Goal: Information Seeking & Learning: Learn about a topic

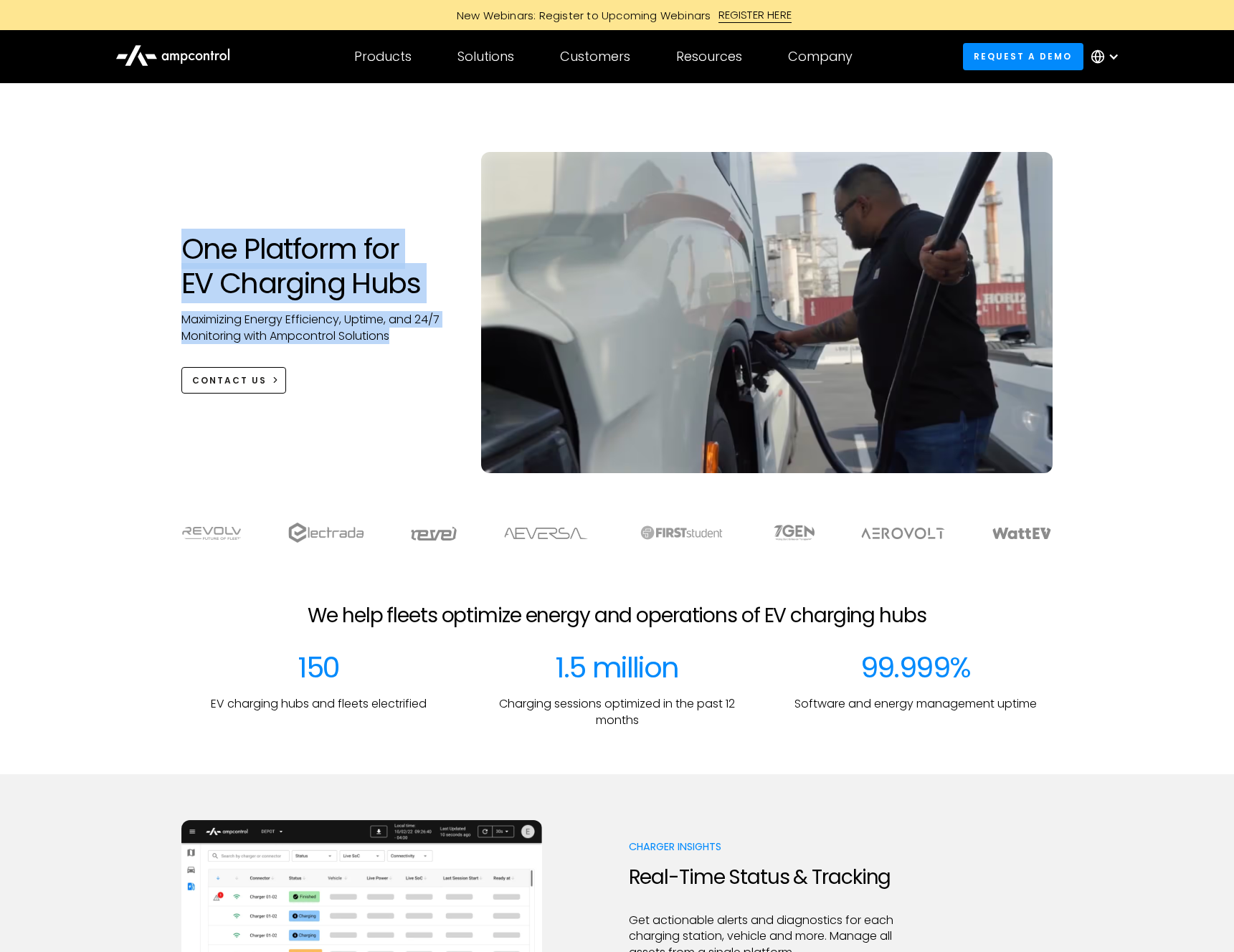
drag, startPoint x: 166, startPoint y: 240, endPoint x: 442, endPoint y: 334, distance: 291.6
click at [442, 334] on div "One Platform for EV Charging Hubs Maximizing Energy Efficiency, Uptime, and 24/…" at bounding box center [317, 312] width 300 height 162
click at [442, 334] on p "Maximizing Energy Efficiency, Uptime, and 24/7 Monitoring with Ampcontrol Solut…" at bounding box center [317, 328] width 272 height 33
drag, startPoint x: 414, startPoint y: 333, endPoint x: 154, endPoint y: 237, distance: 277.2
click at [154, 238] on div "One Platform for EV Charging Hubs Maximizing Energy Efficiency, Uptime, and 24/…" at bounding box center [617, 293] width 1234 height 418
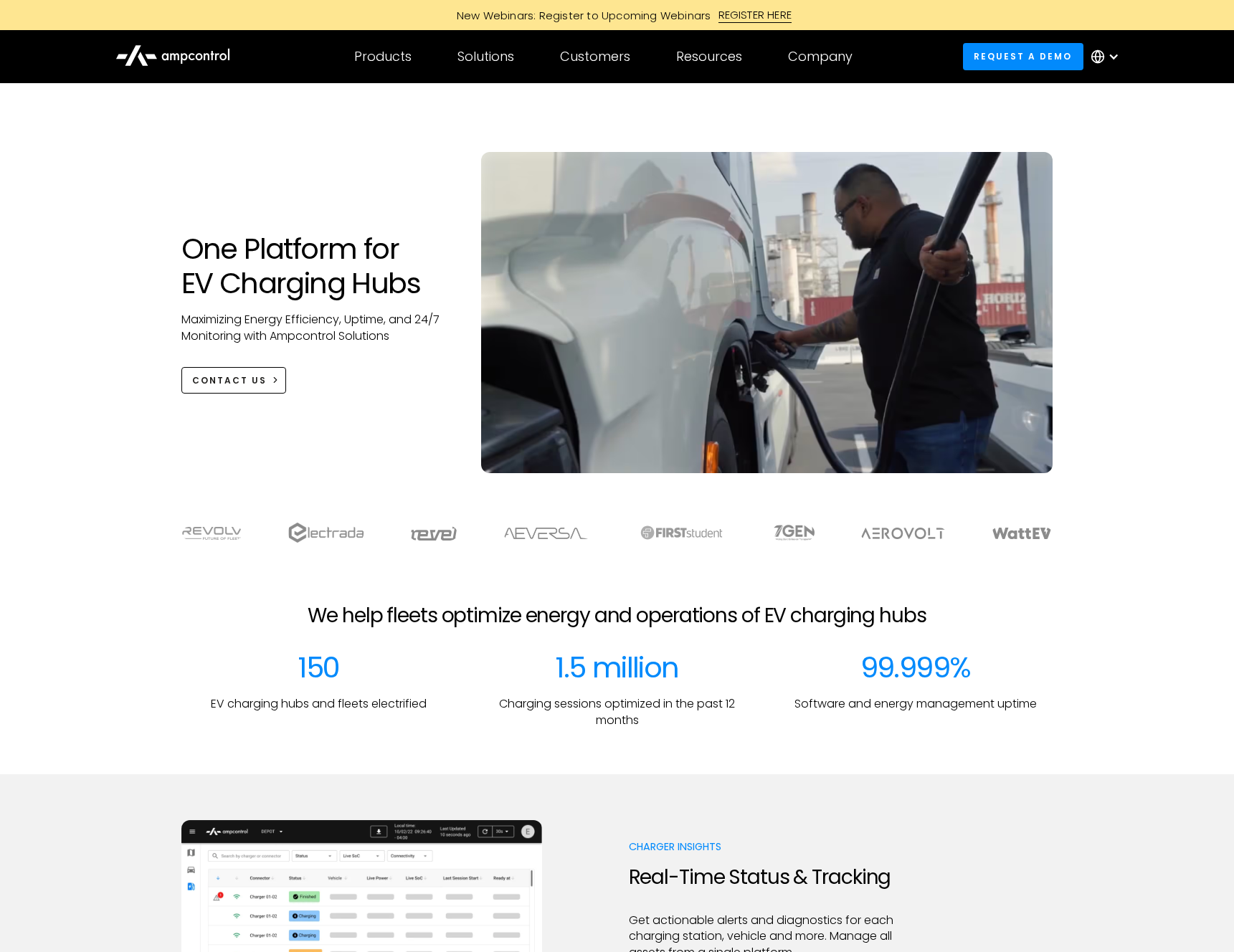
click at [154, 237] on div "One Platform for EV Charging Hubs Maximizing Energy Efficiency, Uptime, and 24/…" at bounding box center [617, 293] width 1234 height 418
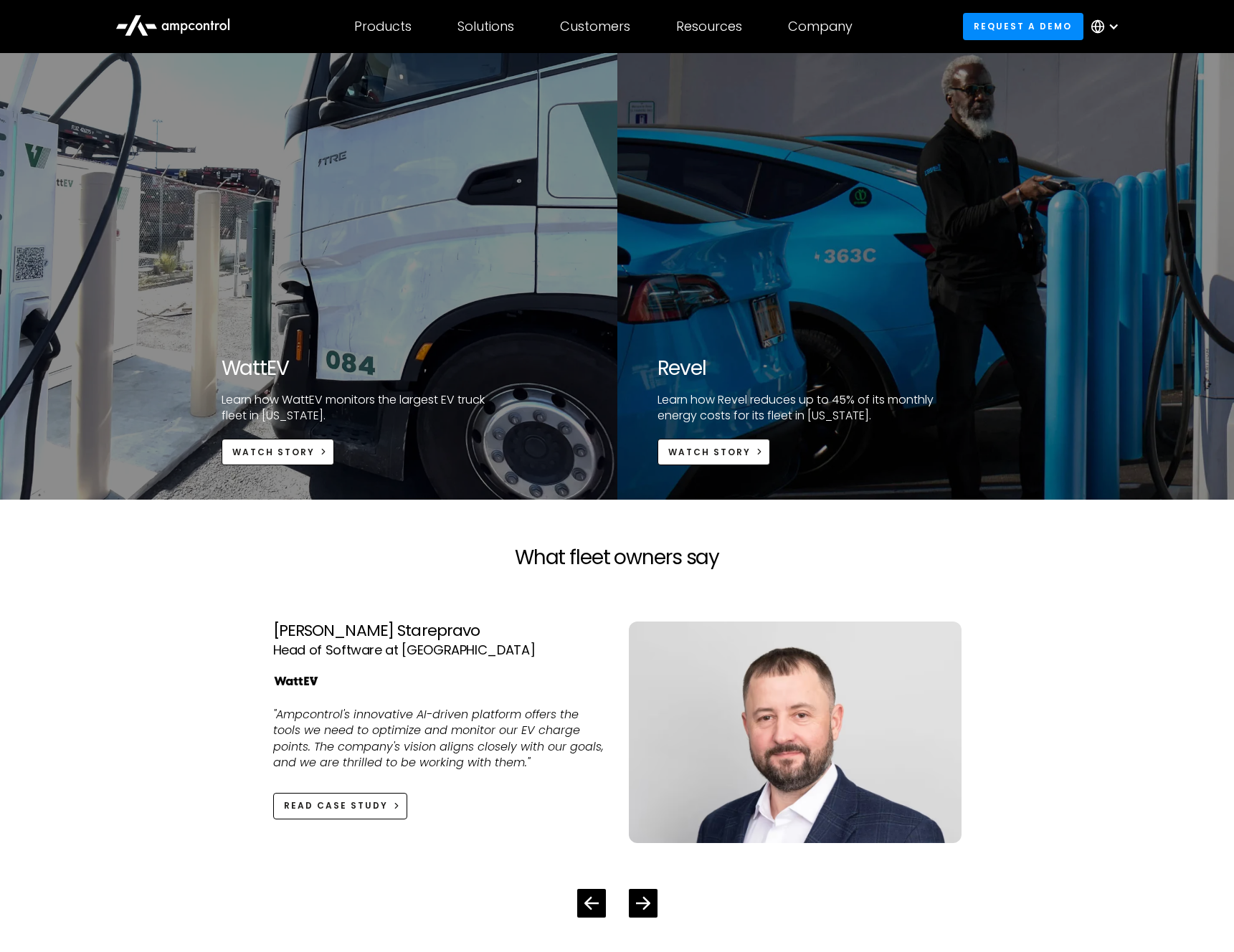
scroll to position [2681, 0]
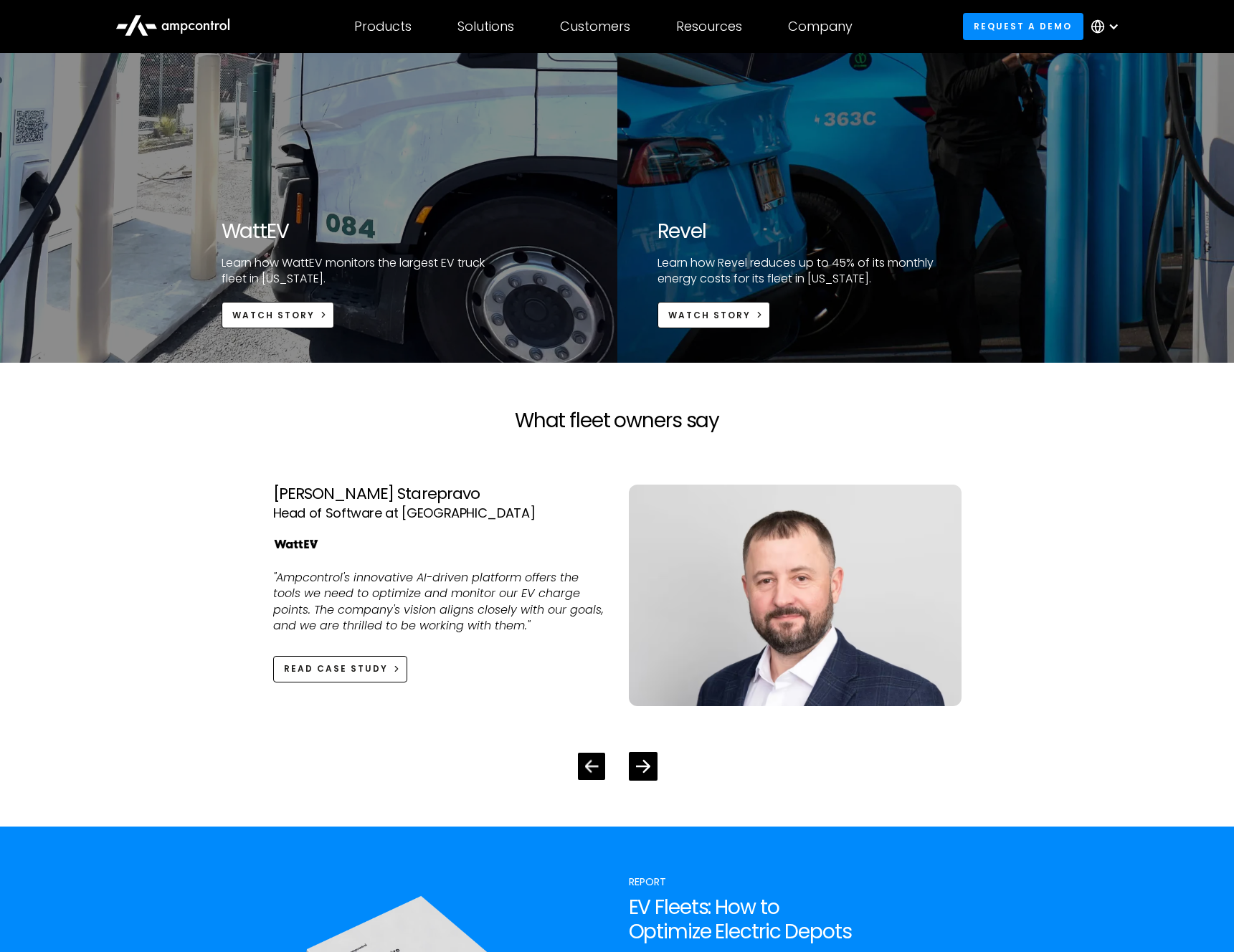
click at [593, 768] on icon "Previous slide" at bounding box center [591, 767] width 13 height 13
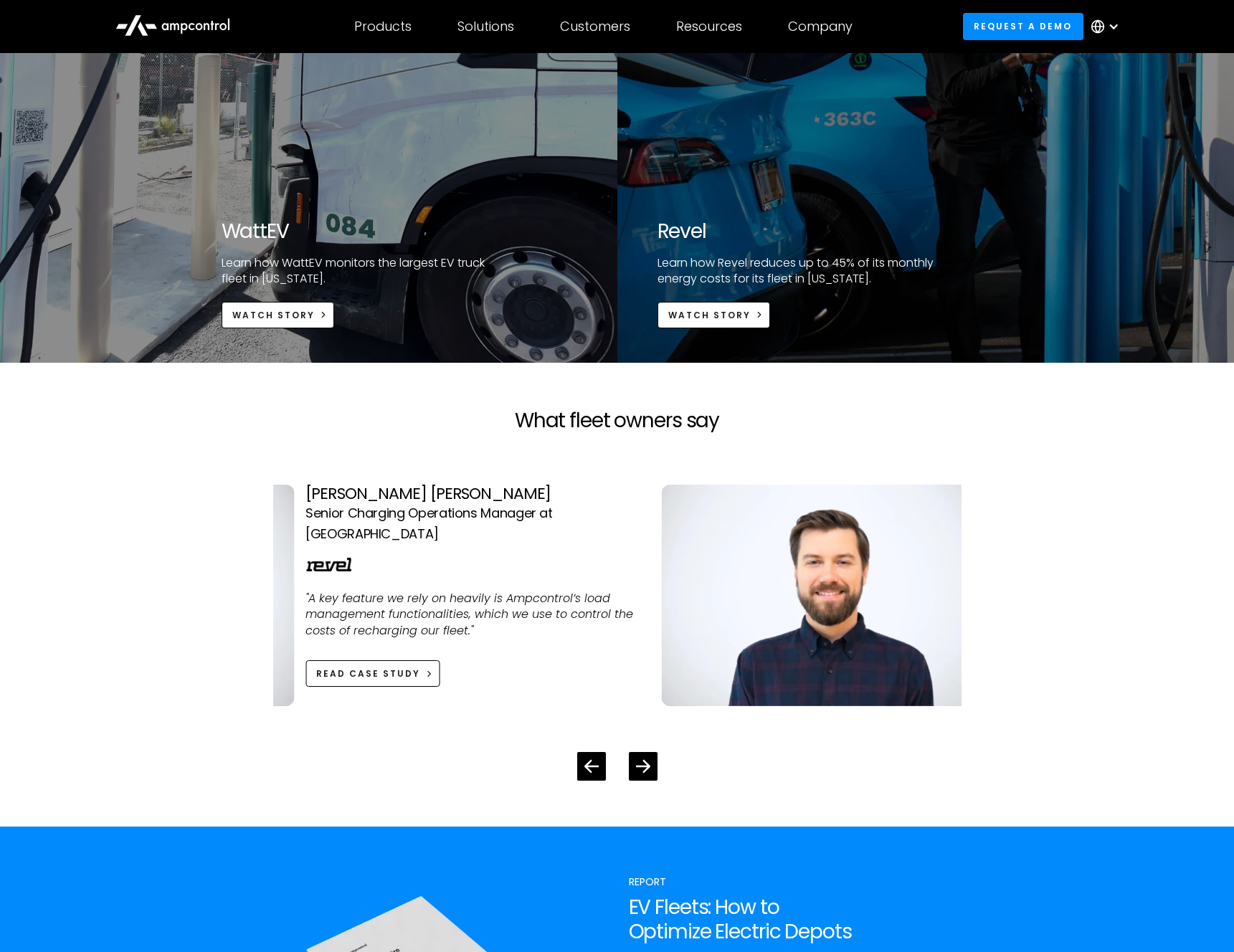
click at [469, 626] on div "Hart Uhl Senior Charging Operations Manager at Revel "A key feature we rely on …" at bounding box center [471, 595] width 333 height 222
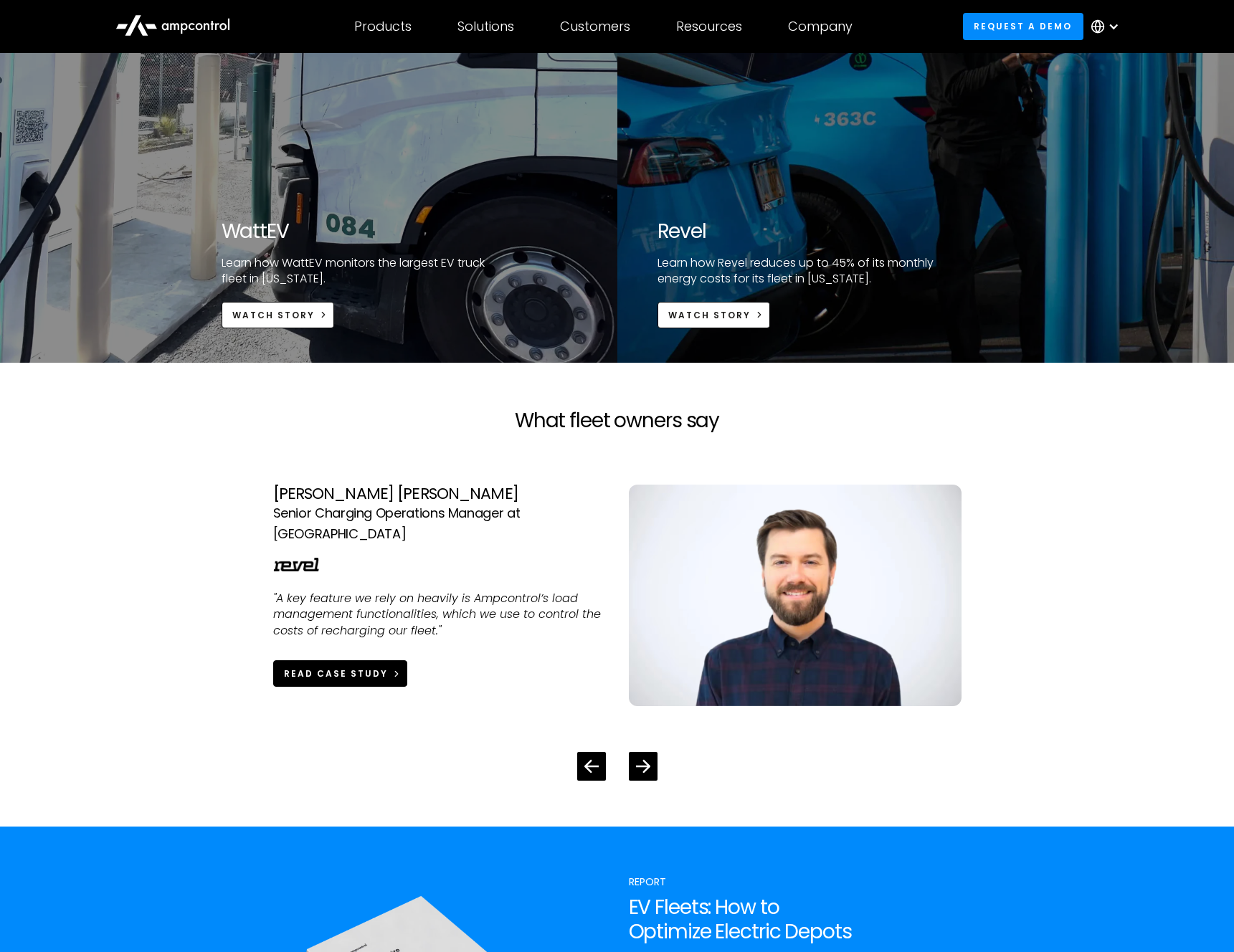
click at [357, 668] on div "Read Case Study" at bounding box center [336, 674] width 104 height 12
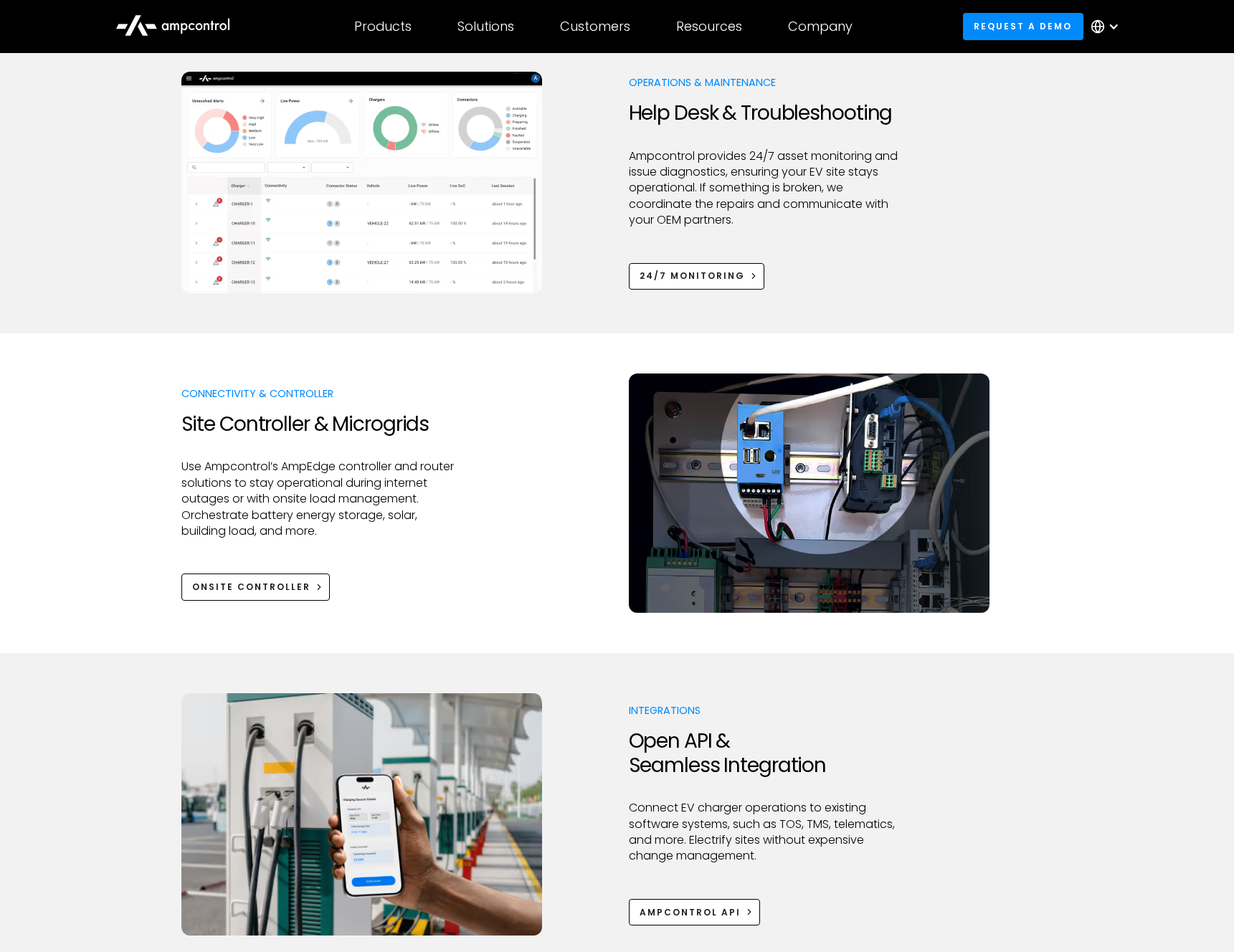
scroll to position [1026, 0]
